Goal: Information Seeking & Learning: Check status

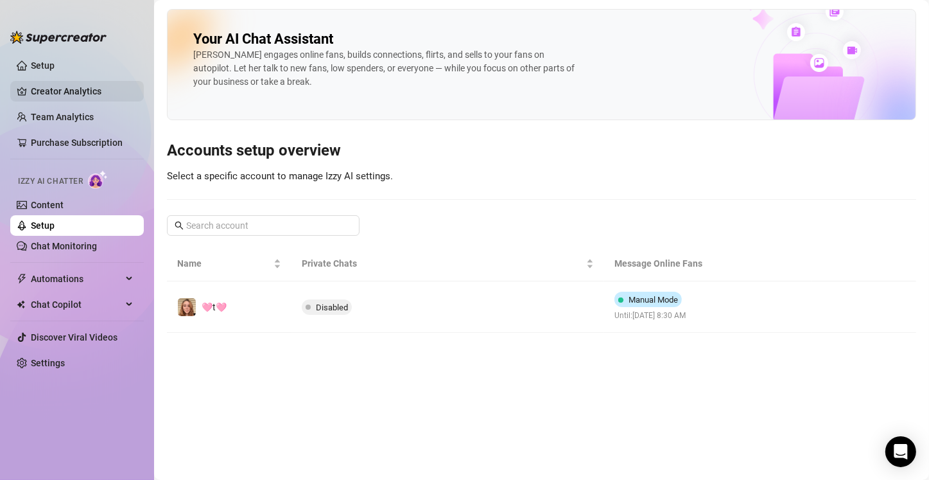
click at [57, 89] on link "Creator Analytics" at bounding box center [82, 91] width 103 height 21
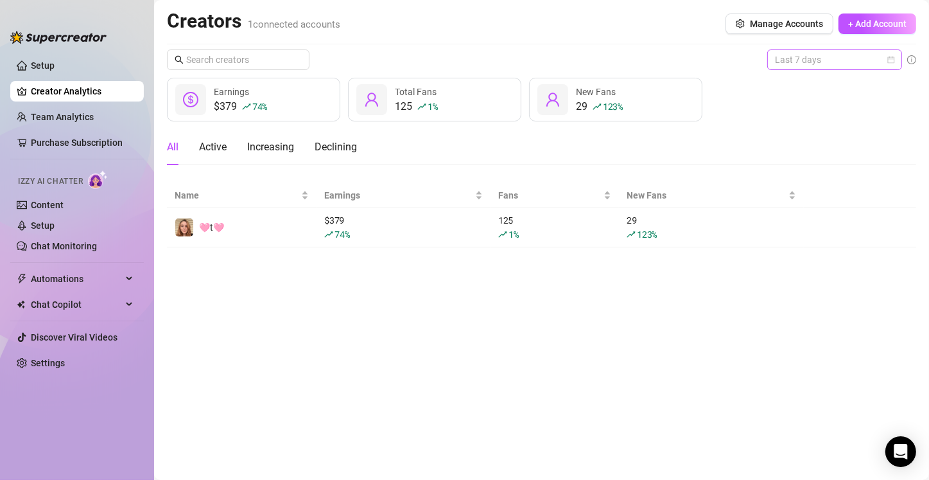
click at [460, 66] on span "Last 7 days" at bounding box center [834, 59] width 119 height 19
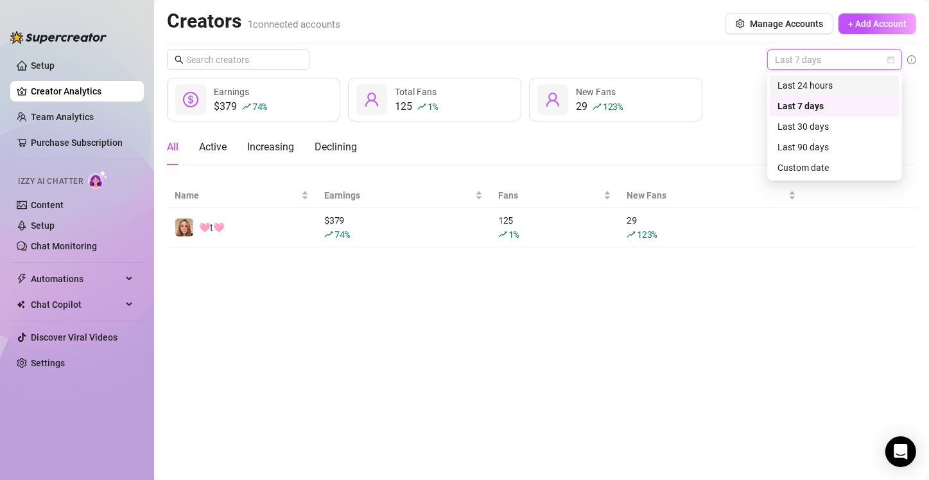
click at [460, 87] on div "Last 24 hours" at bounding box center [835, 85] width 114 height 14
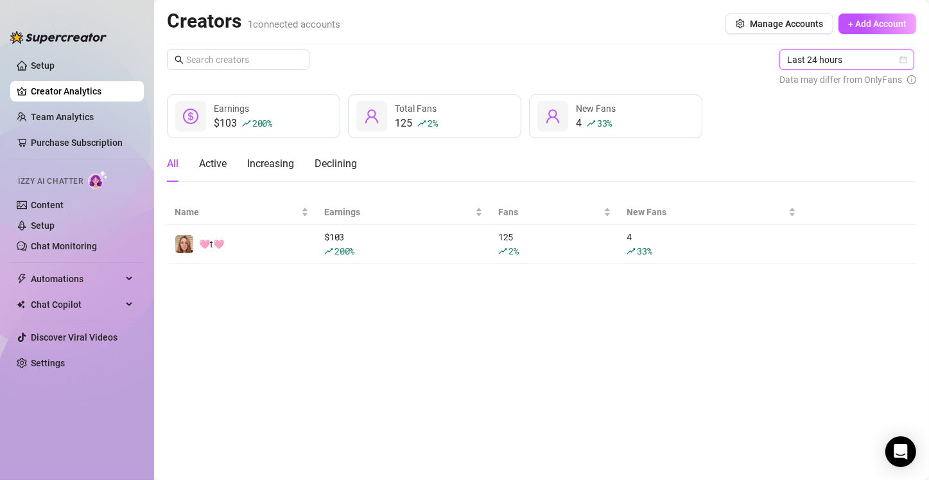
click at [460, 59] on span "Last 24 hours" at bounding box center [846, 59] width 119 height 19
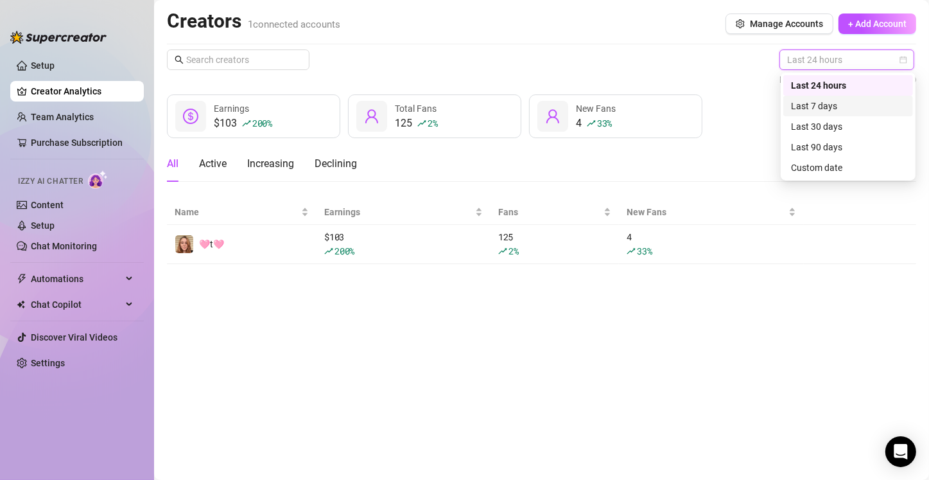
click at [460, 102] on div "Last 7 days" at bounding box center [848, 106] width 114 height 14
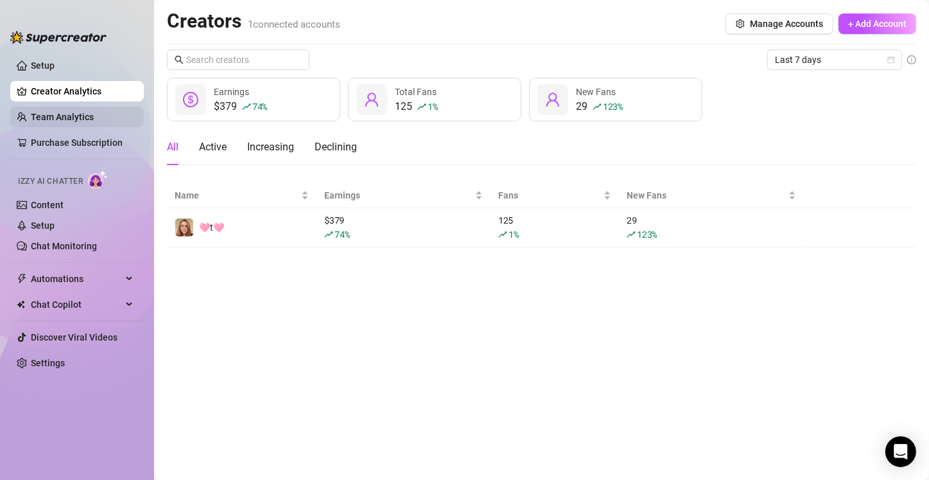
click at [38, 122] on link "Team Analytics" at bounding box center [62, 117] width 63 height 10
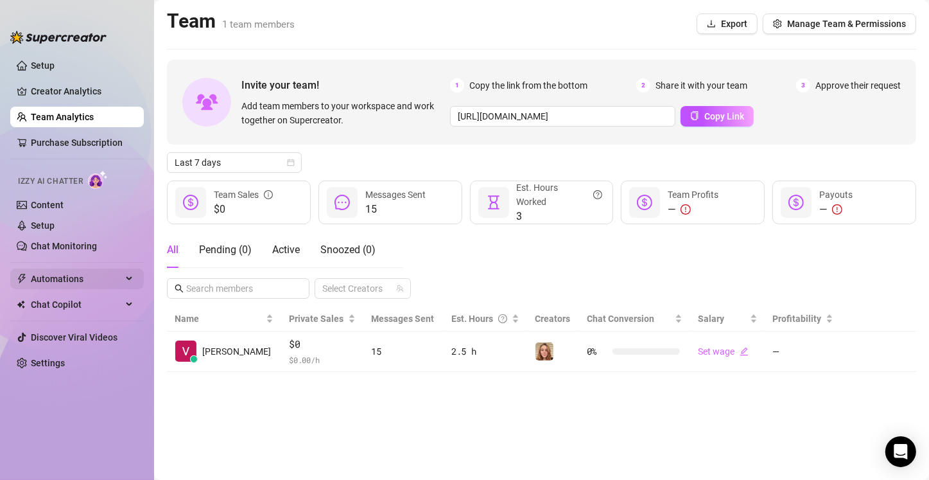
click at [54, 277] on span "Automations" at bounding box center [76, 278] width 91 height 21
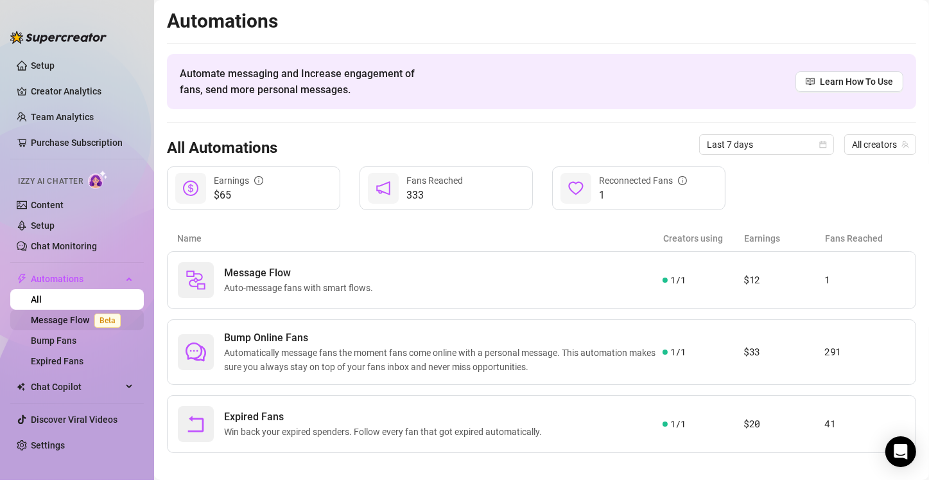
click at [64, 322] on link "Message Flow Beta" at bounding box center [78, 320] width 95 height 10
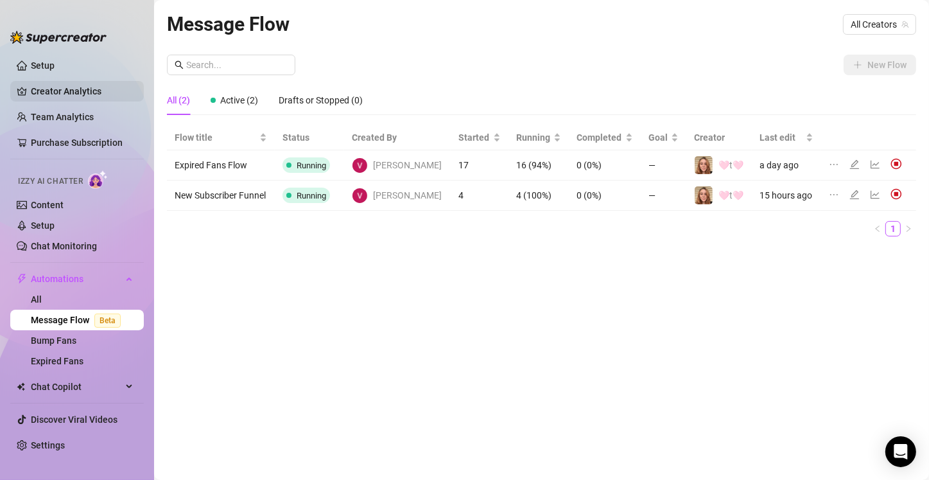
click at [51, 85] on link "Creator Analytics" at bounding box center [82, 91] width 103 height 21
